Goal: Task Accomplishment & Management: Complete application form

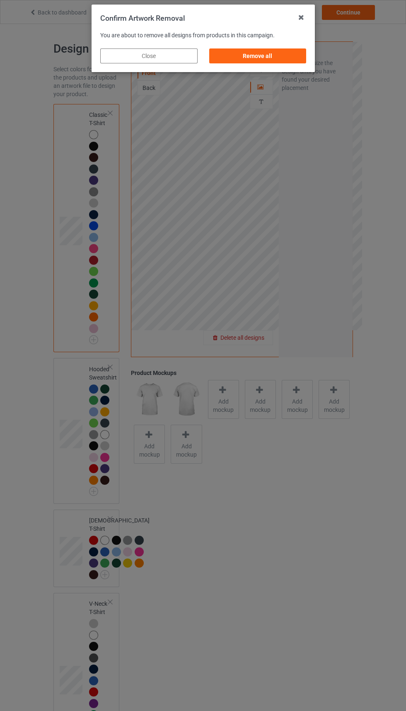
click at [300, 49] on div "Remove all" at bounding box center [257, 55] width 97 height 15
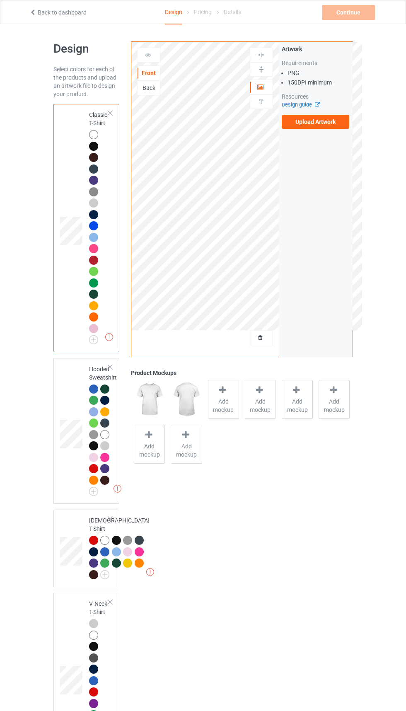
click at [309, 125] on label "Upload Artwork" at bounding box center [316, 122] width 68 height 14
click at [0, 0] on input "Upload Artwork" at bounding box center [0, 0] width 0 height 0
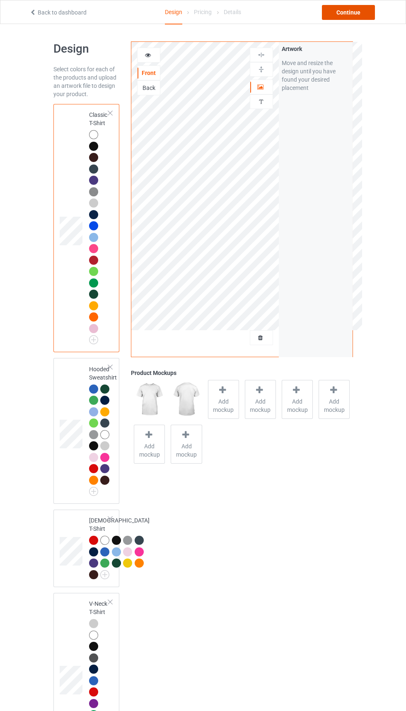
click at [345, 17] on div "Continue" at bounding box center [348, 12] width 53 height 15
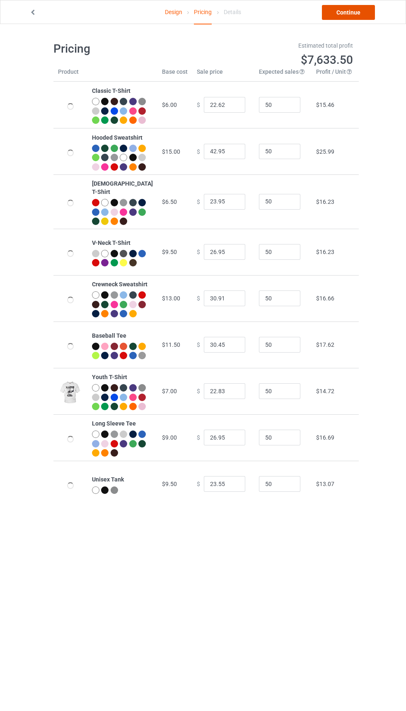
click at [357, 10] on link "Continue" at bounding box center [348, 12] width 53 height 15
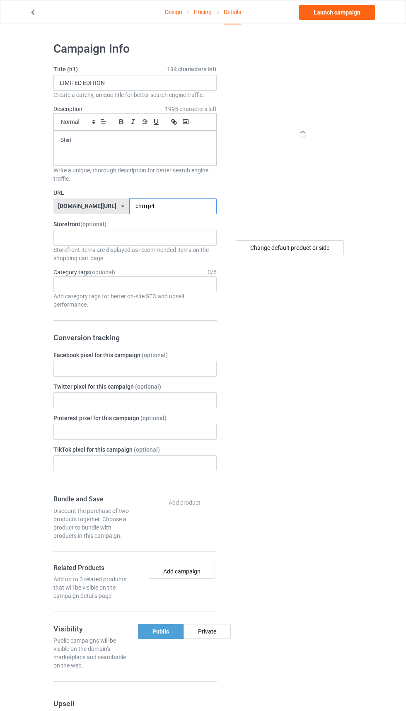
click at [195, 208] on input "chrrrp4" at bounding box center [172, 206] width 87 height 16
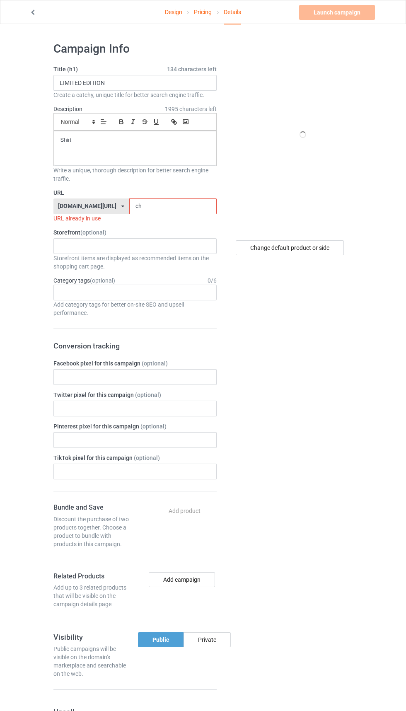
type input "c"
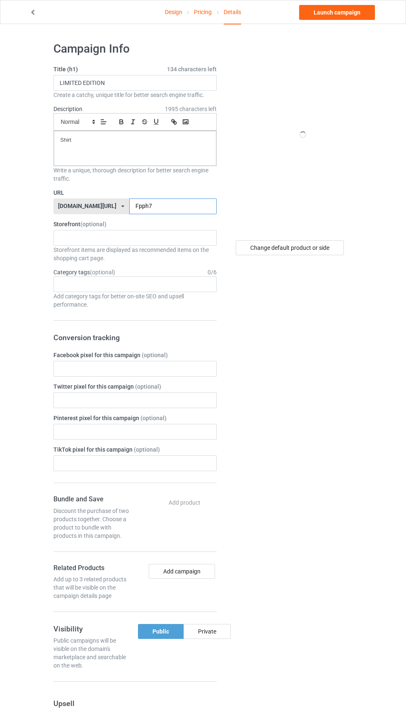
type input "Fpph7"
click at [320, 250] on div "Change default product or side" at bounding box center [290, 247] width 108 height 15
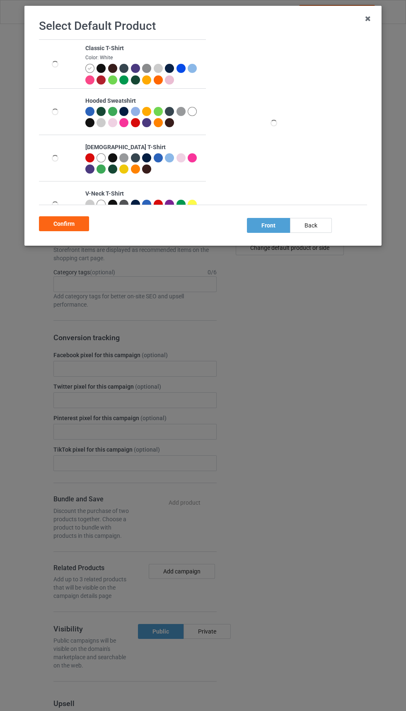
click at [55, 221] on div "Confirm" at bounding box center [64, 223] width 50 height 15
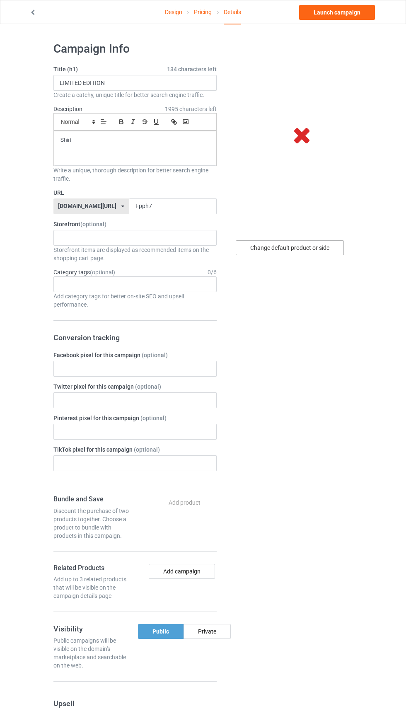
click at [316, 245] on div "Change default product or side" at bounding box center [290, 247] width 108 height 15
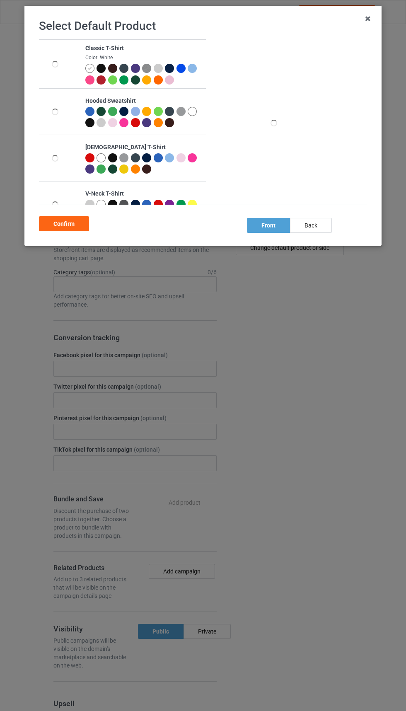
click at [91, 65] on div at bounding box center [89, 68] width 9 height 9
click at [320, 219] on div "back" at bounding box center [311, 225] width 42 height 15
click at [253, 231] on div "front" at bounding box center [268, 225] width 43 height 15
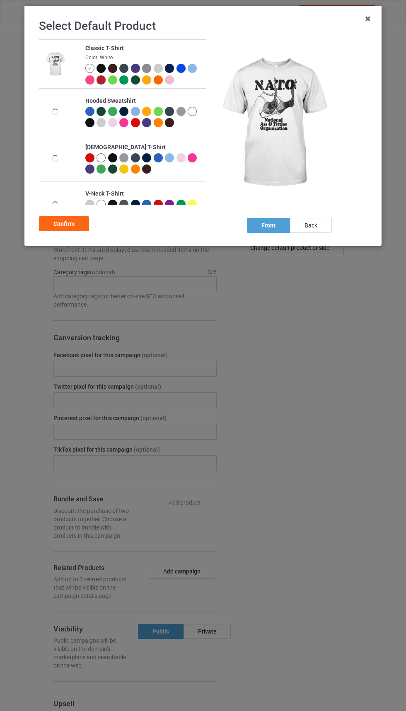
click at [51, 228] on div "Confirm" at bounding box center [64, 223] width 50 height 15
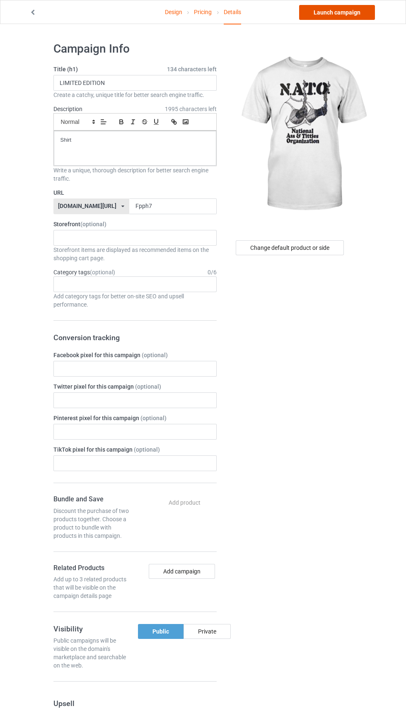
click at [337, 12] on link "Launch campaign" at bounding box center [337, 12] width 76 height 15
